Goal: Information Seeking & Learning: Check status

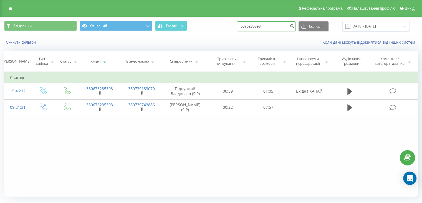
drag, startPoint x: 280, startPoint y: 29, endPoint x: 191, endPoint y: 28, distance: 88.9
click at [191, 28] on div "Всі дзвінки Основний Графік 0676235393 Експорт .csv .xls .xlsx 19.05.2025 - 19.…" at bounding box center [211, 26] width 414 height 11
paste input "8353416"
type input "0683534163"
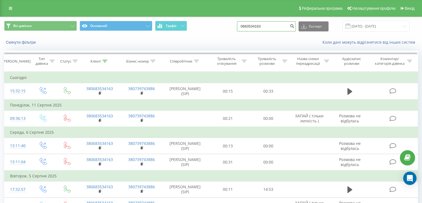
click at [278, 30] on input "0683534163" at bounding box center [266, 26] width 59 height 10
drag, startPoint x: 219, startPoint y: 27, endPoint x: 284, endPoint y: 30, distance: 64.8
click at [222, 27] on div "Всі дзвінки Основний Графік 0683534163 Експорт .csv .xls .xlsx 19.05.2025 - 19.…" at bounding box center [211, 26] width 414 height 11
click at [281, 29] on input "0683534163" at bounding box center [266, 26] width 59 height 10
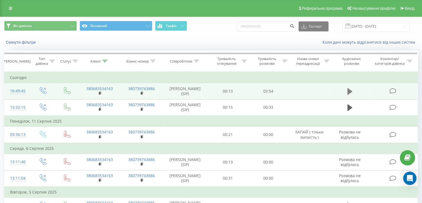
drag, startPoint x: 348, startPoint y: 89, endPoint x: 344, endPoint y: 95, distance: 7.2
click at [348, 88] on icon at bounding box center [350, 91] width 5 height 7
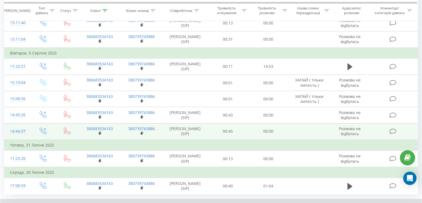
scroll to position [171, 0]
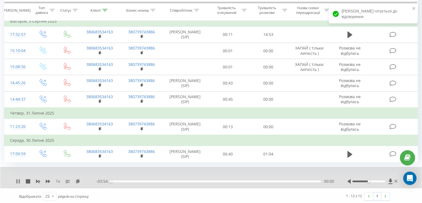
click at [18, 180] on icon at bounding box center [18, 181] width 4 height 4
click at [391, 181] on icon at bounding box center [390, 181] width 5 height 6
drag, startPoint x: 391, startPoint y: 178, endPoint x: 379, endPoint y: 176, distance: 12.1
click at [391, 178] on icon at bounding box center [390, 180] width 4 height 5
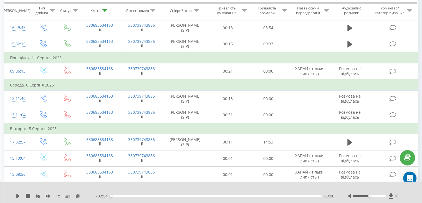
scroll to position [4, 0]
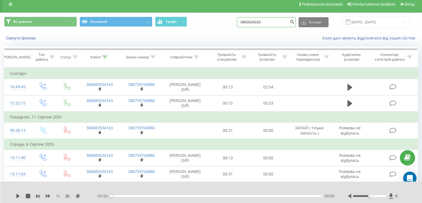
click at [282, 23] on input "0683534163" at bounding box center [266, 22] width 59 height 10
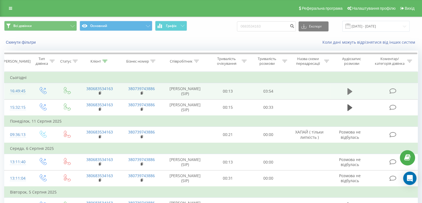
click at [348, 89] on icon at bounding box center [350, 91] width 5 height 7
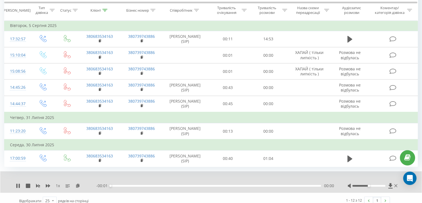
scroll to position [171, 0]
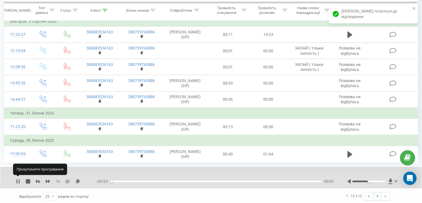
click at [18, 180] on icon at bounding box center [18, 181] width 4 height 4
click at [390, 180] on icon at bounding box center [390, 180] width 4 height 5
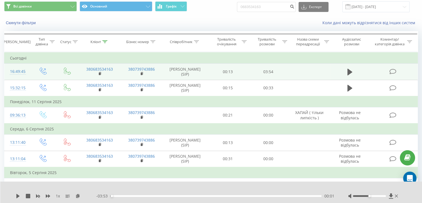
scroll to position [0, 0]
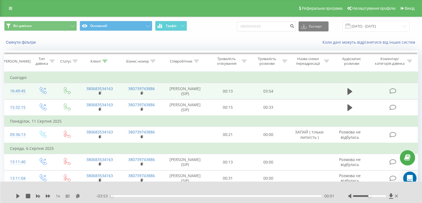
click at [391, 91] on icon at bounding box center [393, 91] width 7 height 6
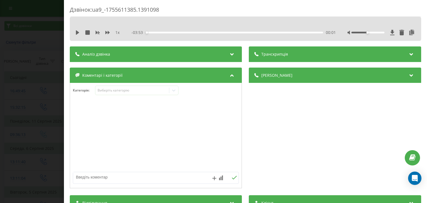
click at [405, 28] on div "1 x - 03:53 00:01 00:01" at bounding box center [245, 32] width 343 height 8
click at [408, 31] on icon at bounding box center [411, 33] width 7 height 6
click at [33, 75] on div "Дзвінок : ua9_-1755611385.1391098 1 x - 03:53 00:01 00:01 Транскрипція Для AI-а…" at bounding box center [213, 101] width 427 height 203
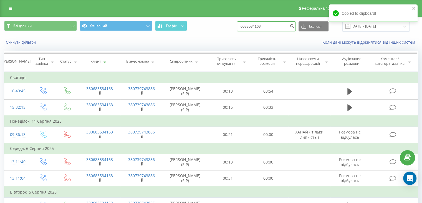
drag, startPoint x: 138, startPoint y: 32, endPoint x: 119, endPoint y: 34, distance: 18.7
click at [119, 34] on div "Всі дзвінки Основний Графік 0683534163 Експорт .csv .xls .xlsx 19.05.2025 - 19.…" at bounding box center [211, 26] width 422 height 19
paste input "38095580"
type input "0638095580"
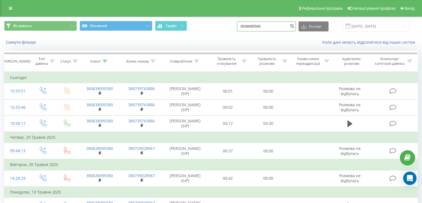
click at [281, 28] on input "0638095580" at bounding box center [266, 26] width 59 height 10
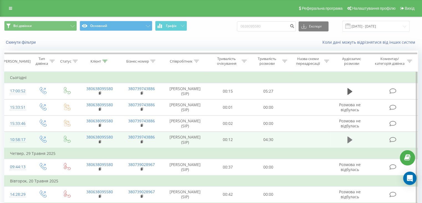
click at [349, 137] on icon at bounding box center [350, 139] width 5 height 7
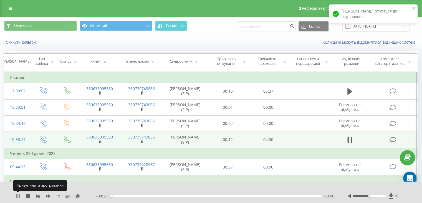
click at [17, 196] on icon at bounding box center [16, 196] width 1 height 4
click at [390, 197] on icon at bounding box center [391, 196] width 5 height 6
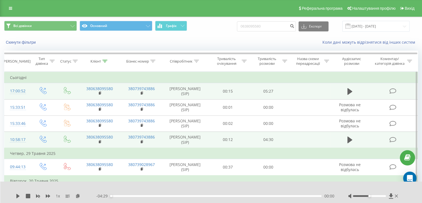
drag, startPoint x: 290, startPoint y: 91, endPoint x: 303, endPoint y: 92, distance: 12.8
click at [291, 91] on td at bounding box center [310, 91] width 42 height 16
click at [348, 90] on icon at bounding box center [350, 91] width 5 height 7
click at [17, 197] on icon at bounding box center [16, 196] width 1 height 4
click at [391, 195] on icon at bounding box center [391, 195] width 4 height 5
